Goal: Information Seeking & Learning: Learn about a topic

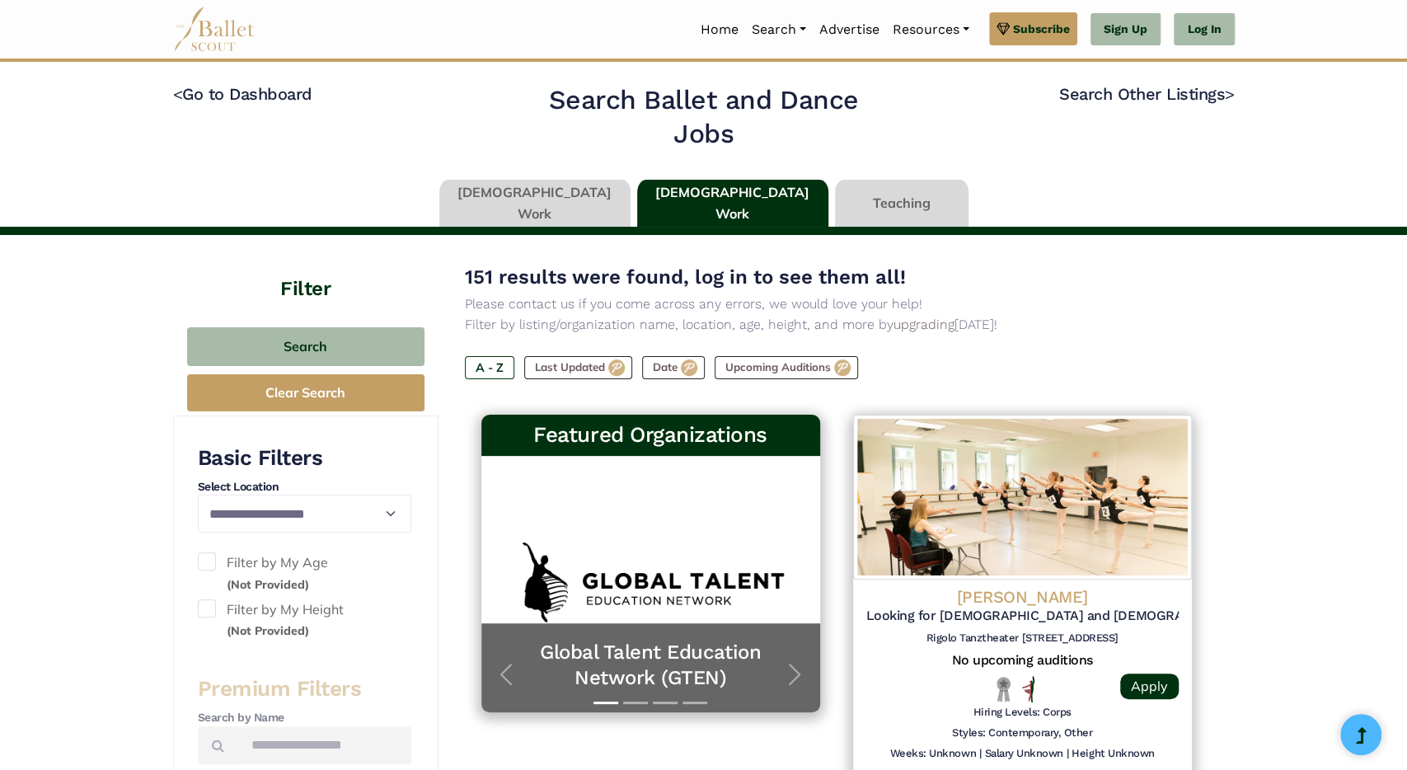
click at [537, 197] on link at bounding box center [534, 203] width 191 height 47
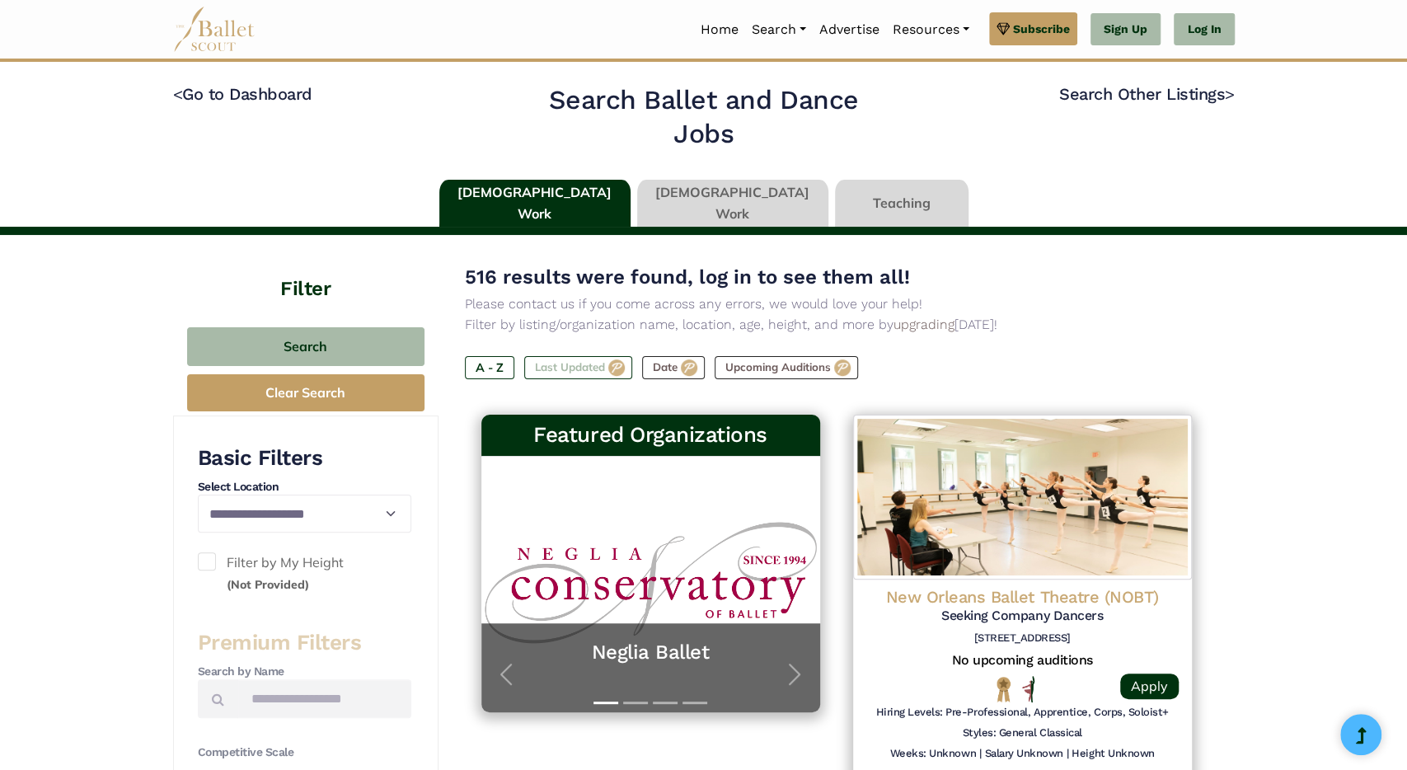
click at [569, 366] on label "Last Updated" at bounding box center [578, 367] width 108 height 23
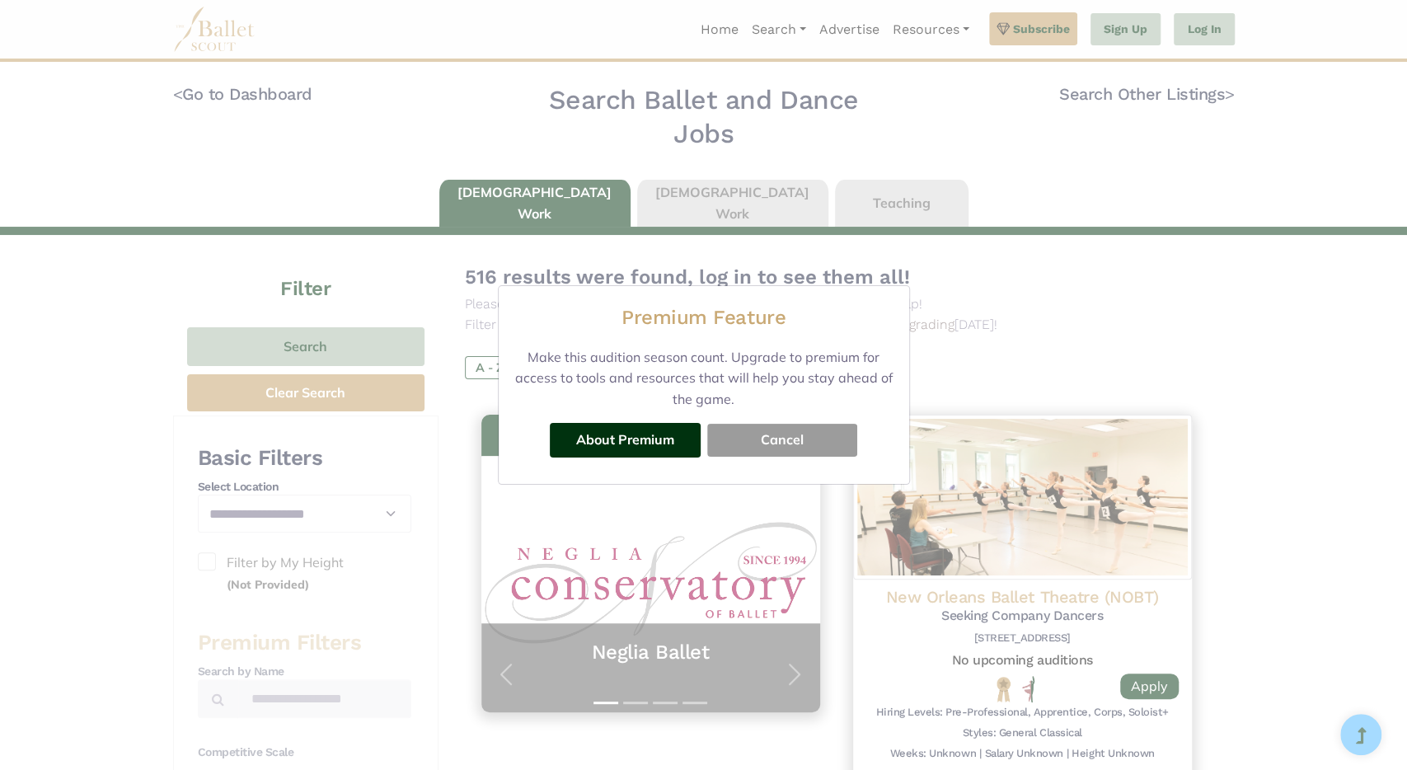
click at [778, 446] on button "Cancel" at bounding box center [782, 440] width 150 height 33
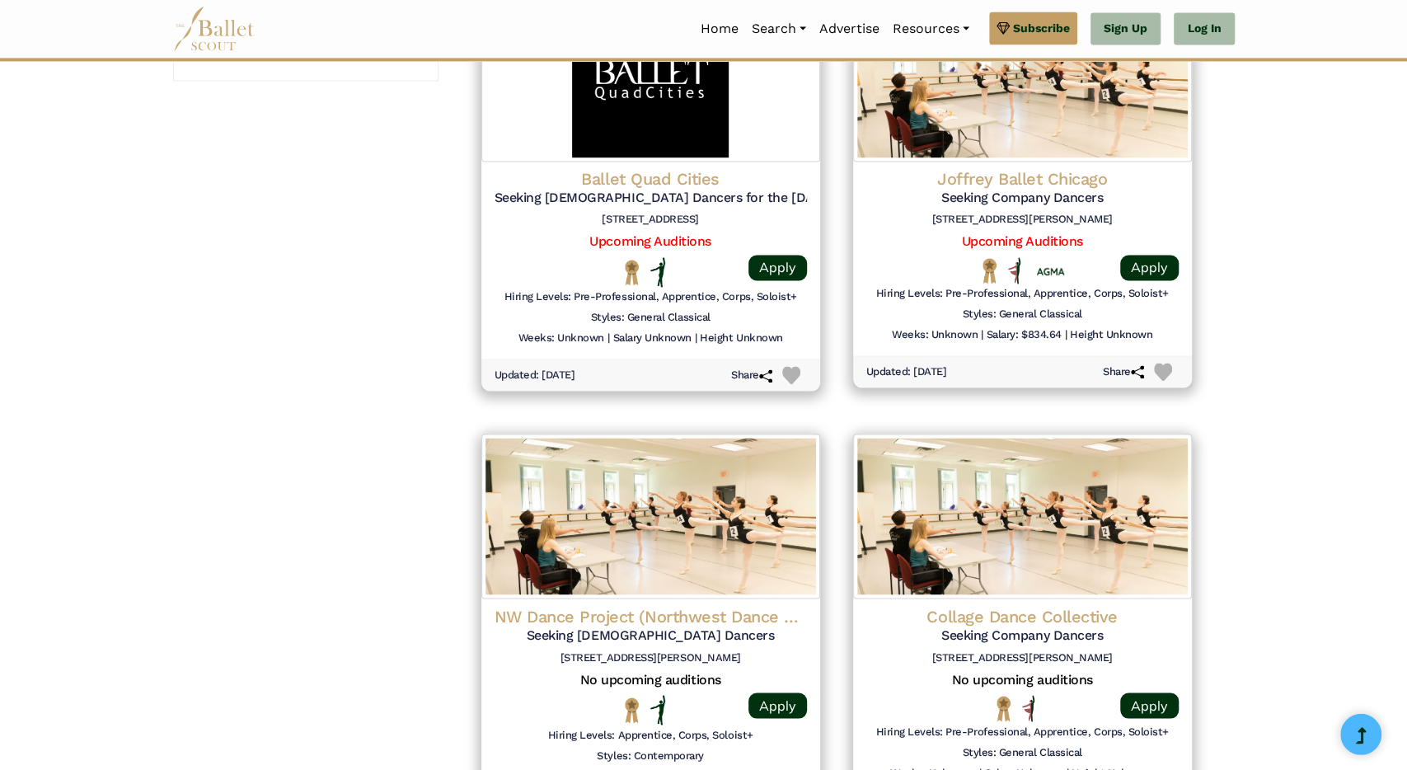
scroll to position [2000, 0]
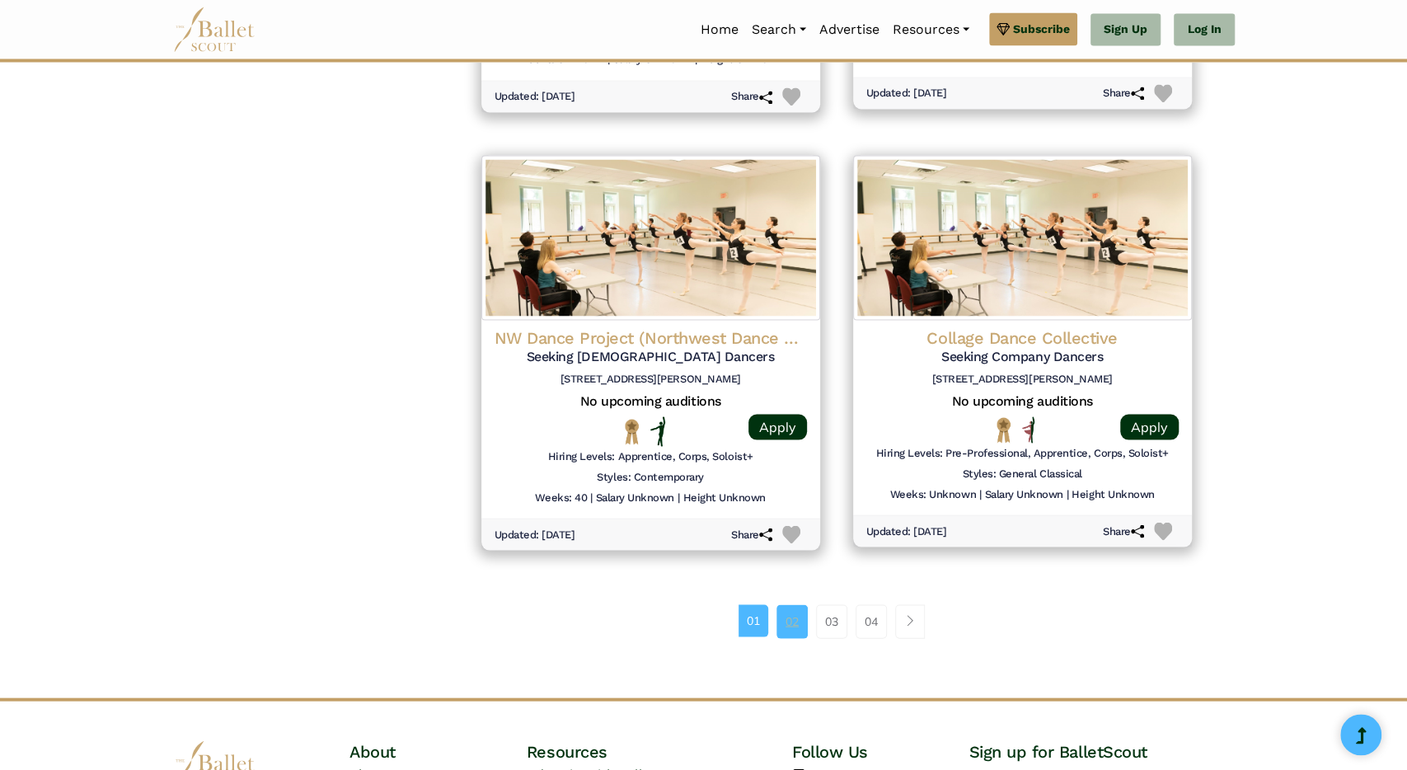
click at [792, 625] on link "02" at bounding box center [792, 620] width 31 height 33
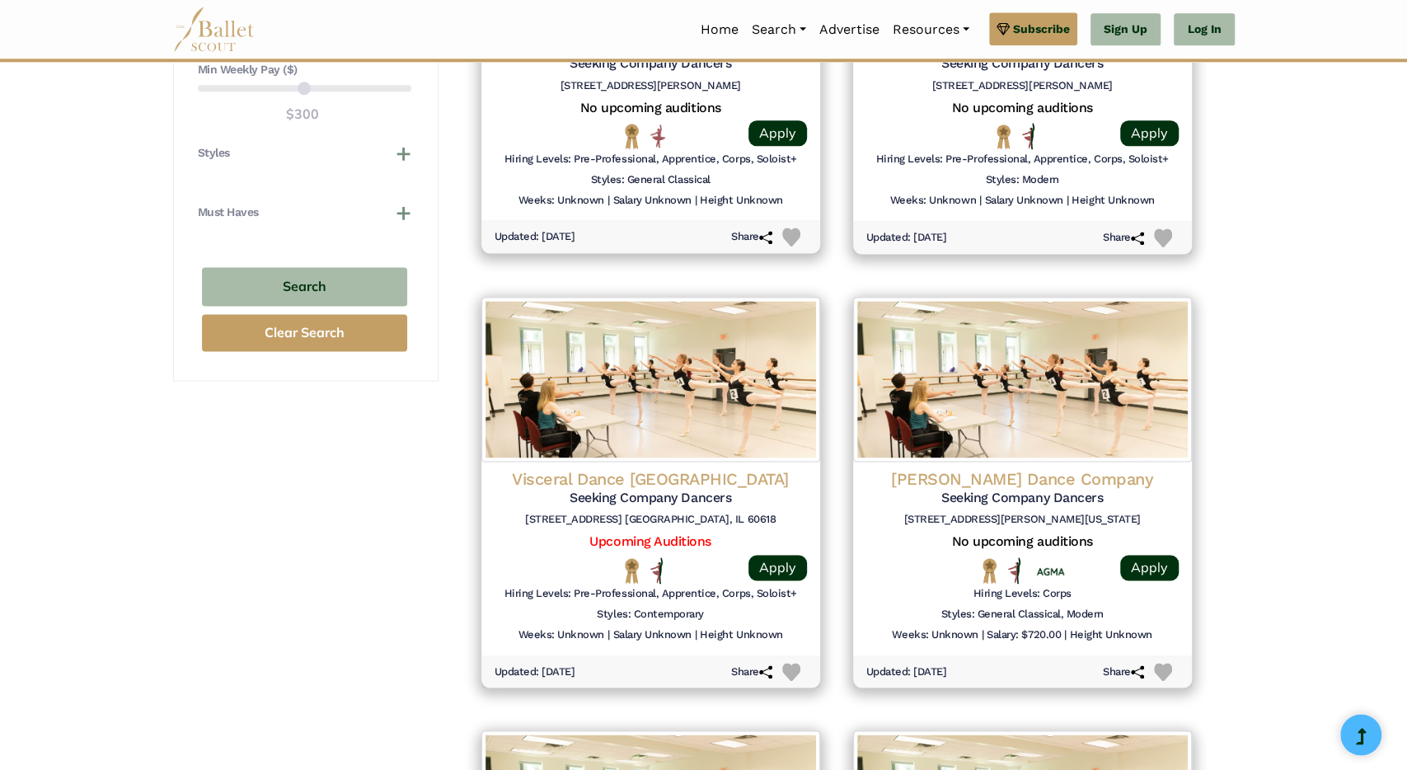
scroll to position [2101, 0]
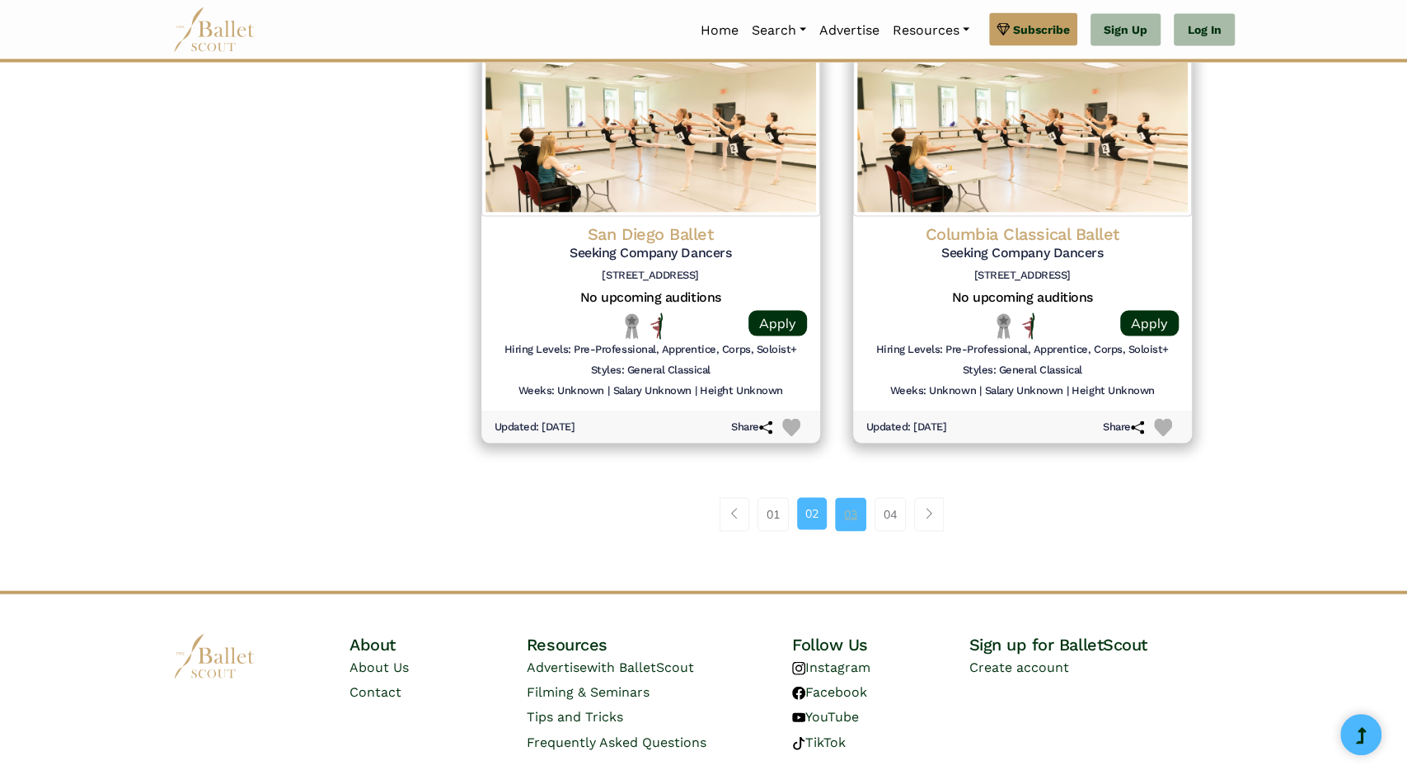
click at [853, 505] on link "03" at bounding box center [850, 513] width 31 height 33
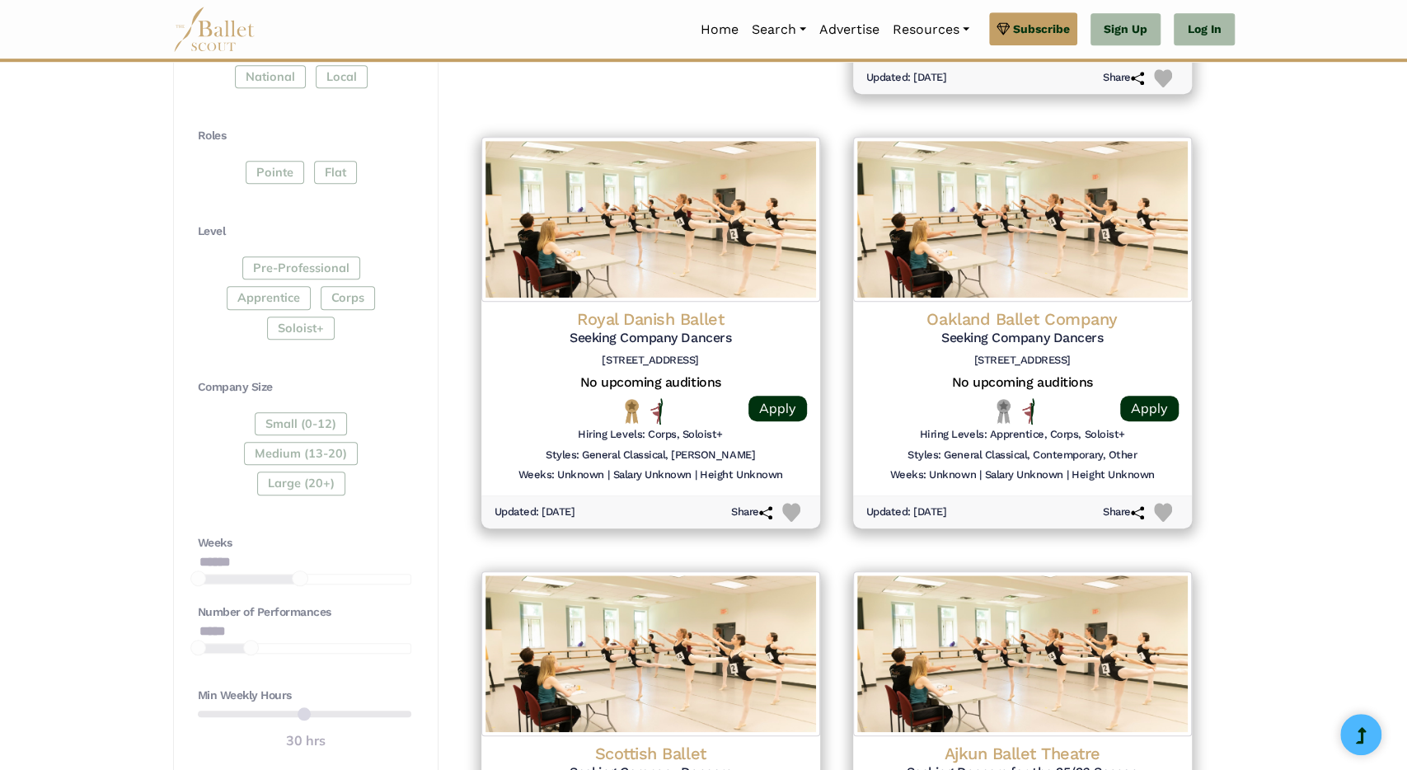
scroll to position [634, 0]
